Goal: Transaction & Acquisition: Purchase product/service

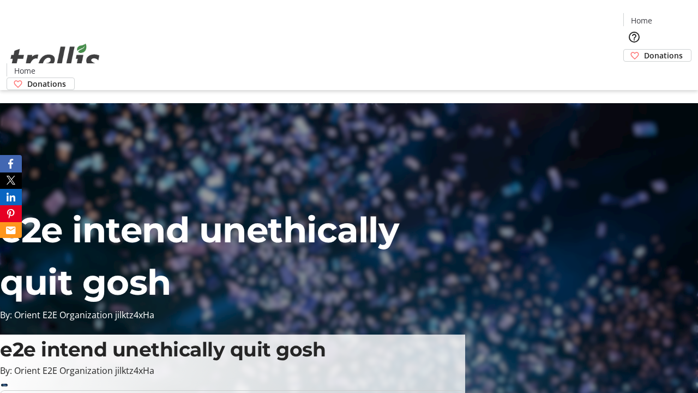
click at [644, 50] on span "Donations" at bounding box center [663, 55] width 39 height 11
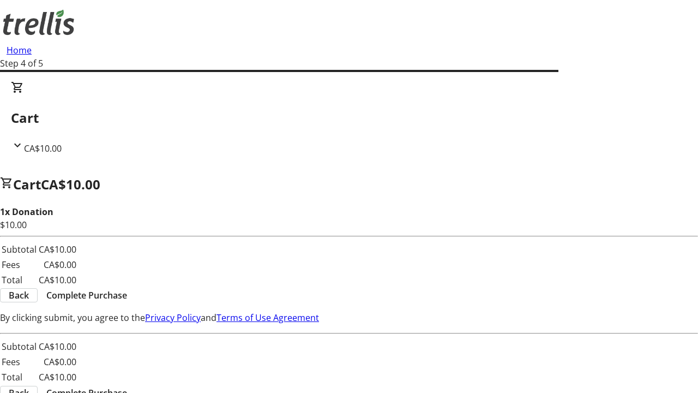
click at [127, 288] on span "Complete Purchase" at bounding box center [86, 294] width 81 height 13
